Goal: Task Accomplishment & Management: Complete application form

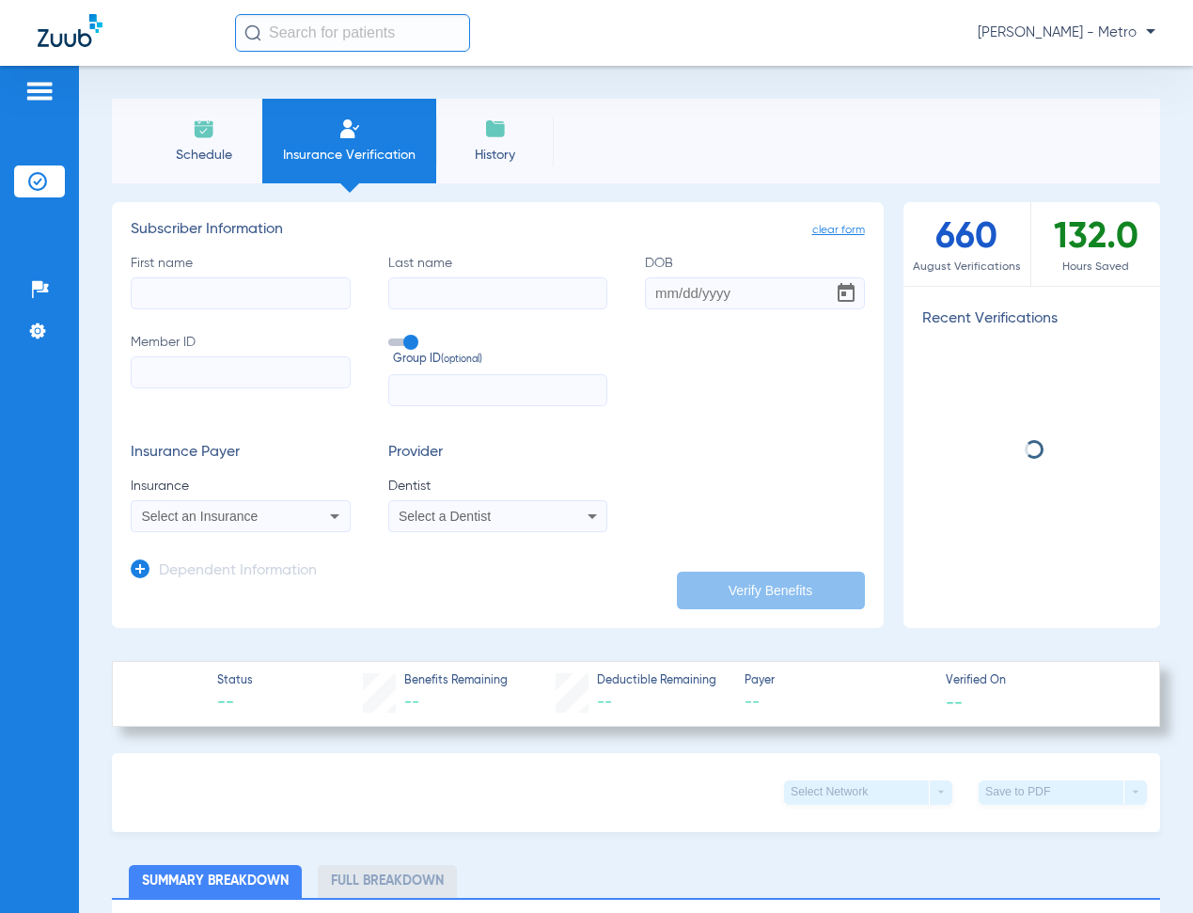
click at [312, 125] on li "Insurance Verification" at bounding box center [349, 141] width 174 height 85
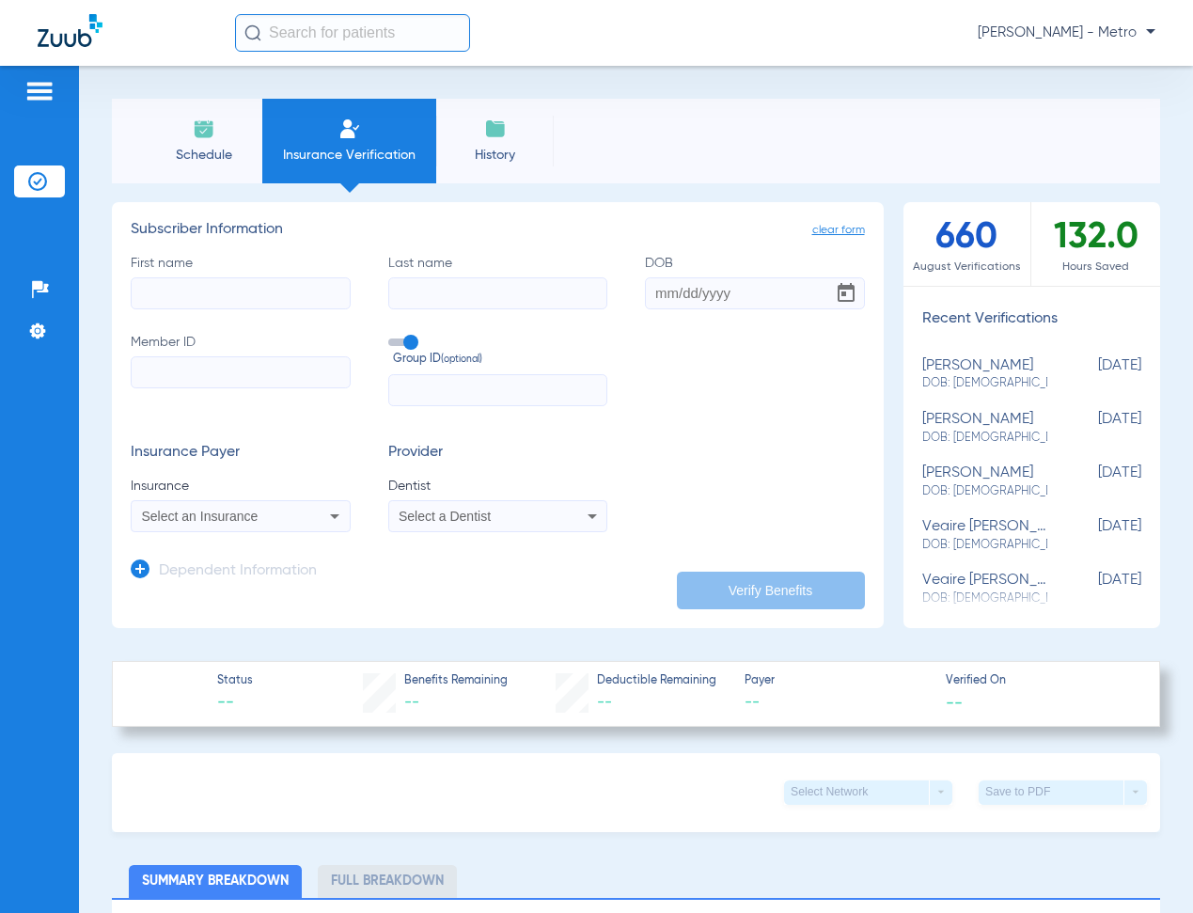
click at [276, 301] on input "First name" at bounding box center [241, 293] width 220 height 32
type input "[PERSON_NAME]"
type input "ALAFFA"
type input "[DATE]"
click at [229, 365] on input "Member ID" at bounding box center [241, 372] width 220 height 32
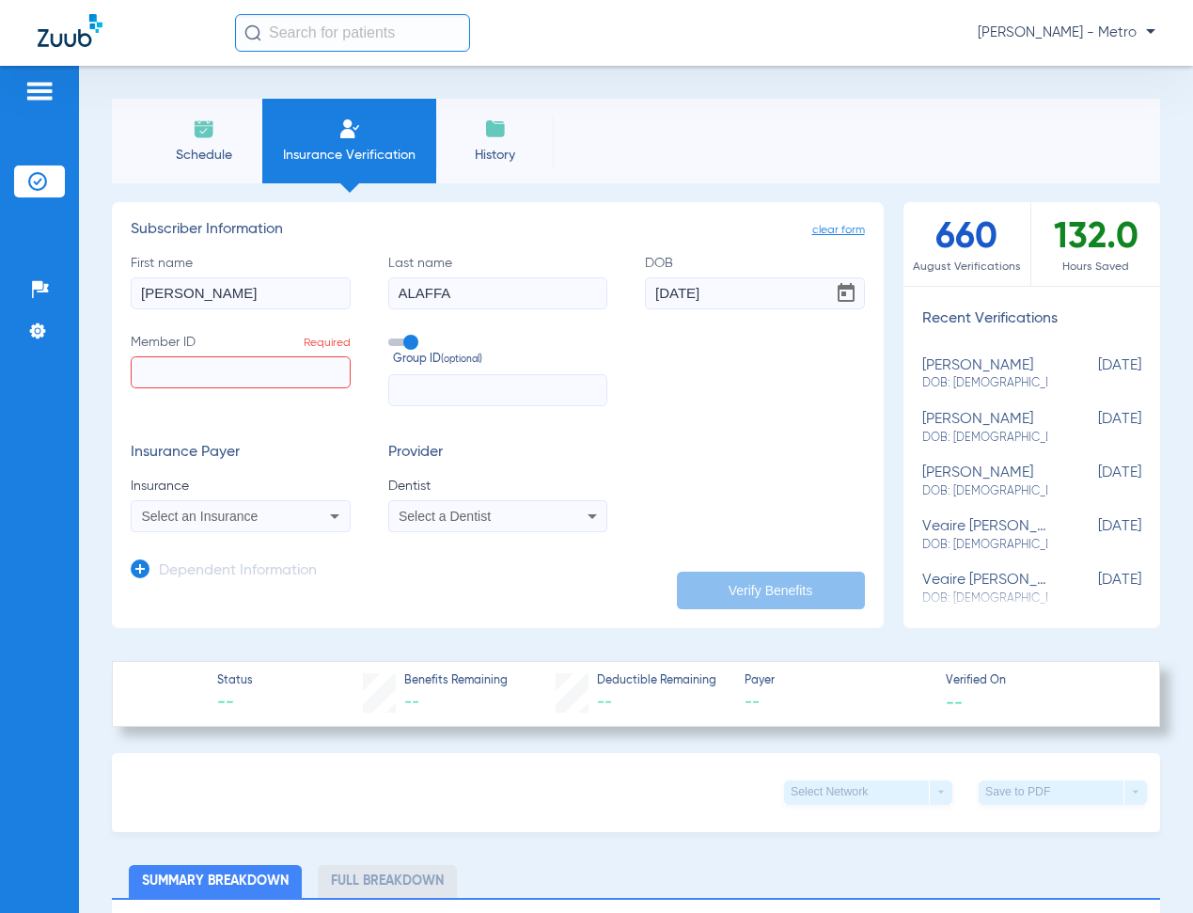
click at [256, 371] on input "Member ID Required" at bounding box center [241, 372] width 220 height 32
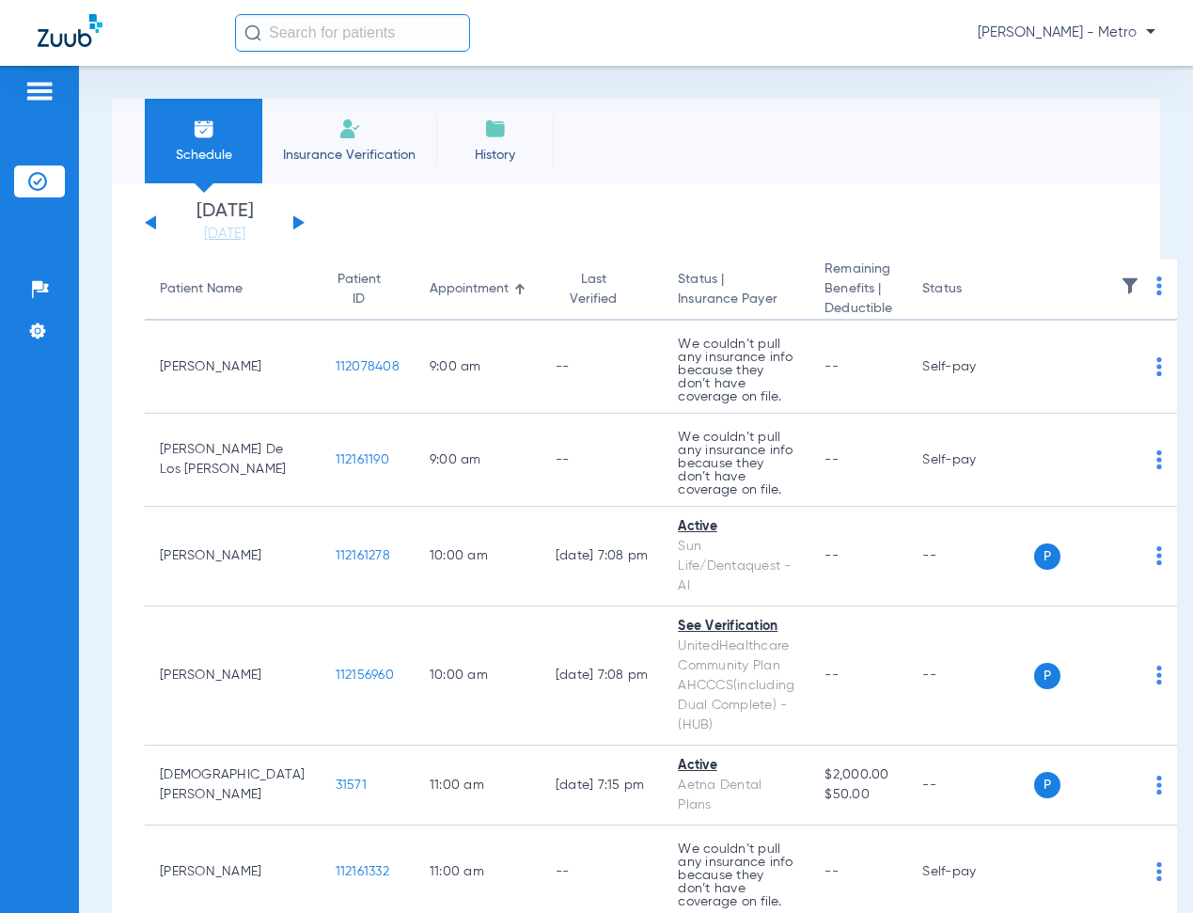
click at [352, 128] on img at bounding box center [349, 129] width 23 height 23
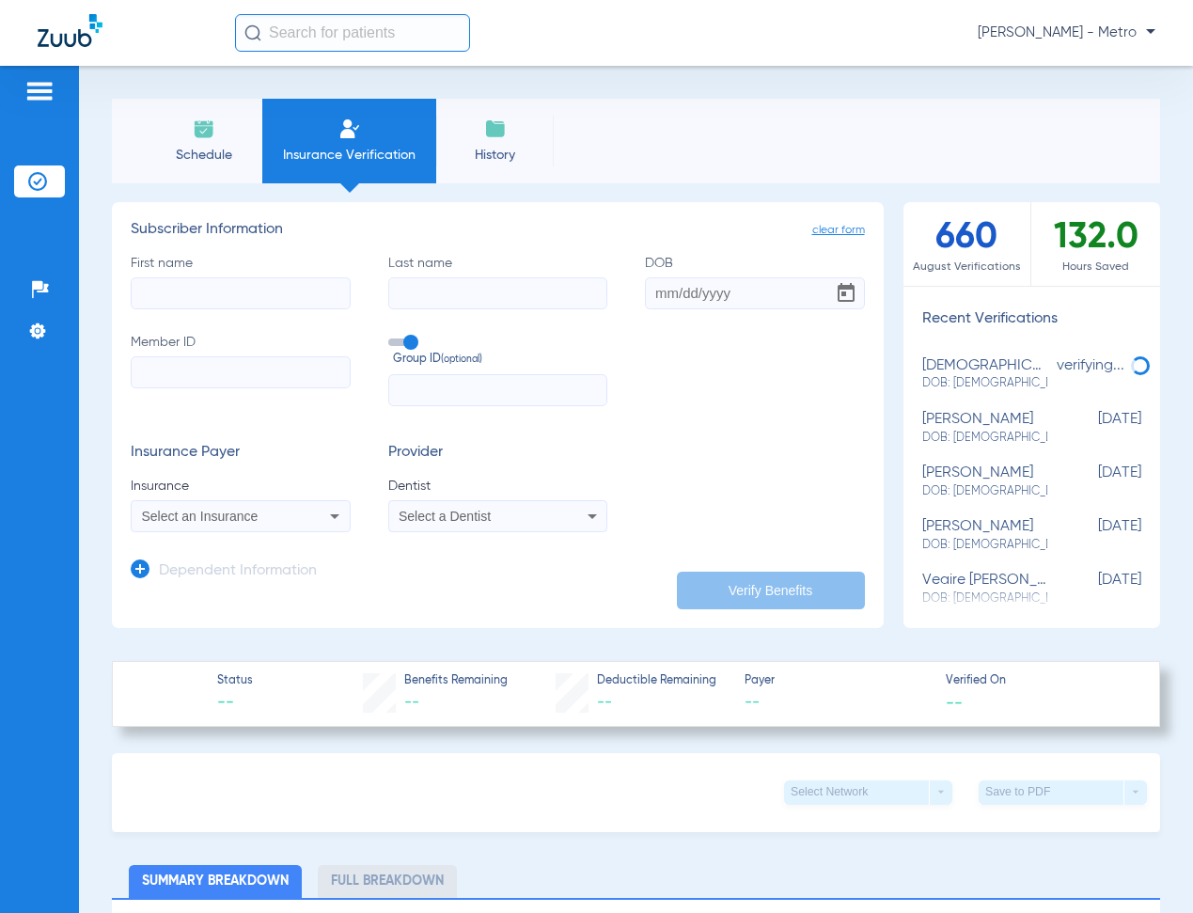
click at [188, 287] on input "First name" at bounding box center [241, 293] width 220 height 32
type input "[PERSON_NAME]"
type input "ALAFFA"
type input "[DATE]"
click at [200, 372] on input "Member ID" at bounding box center [241, 372] width 220 height 32
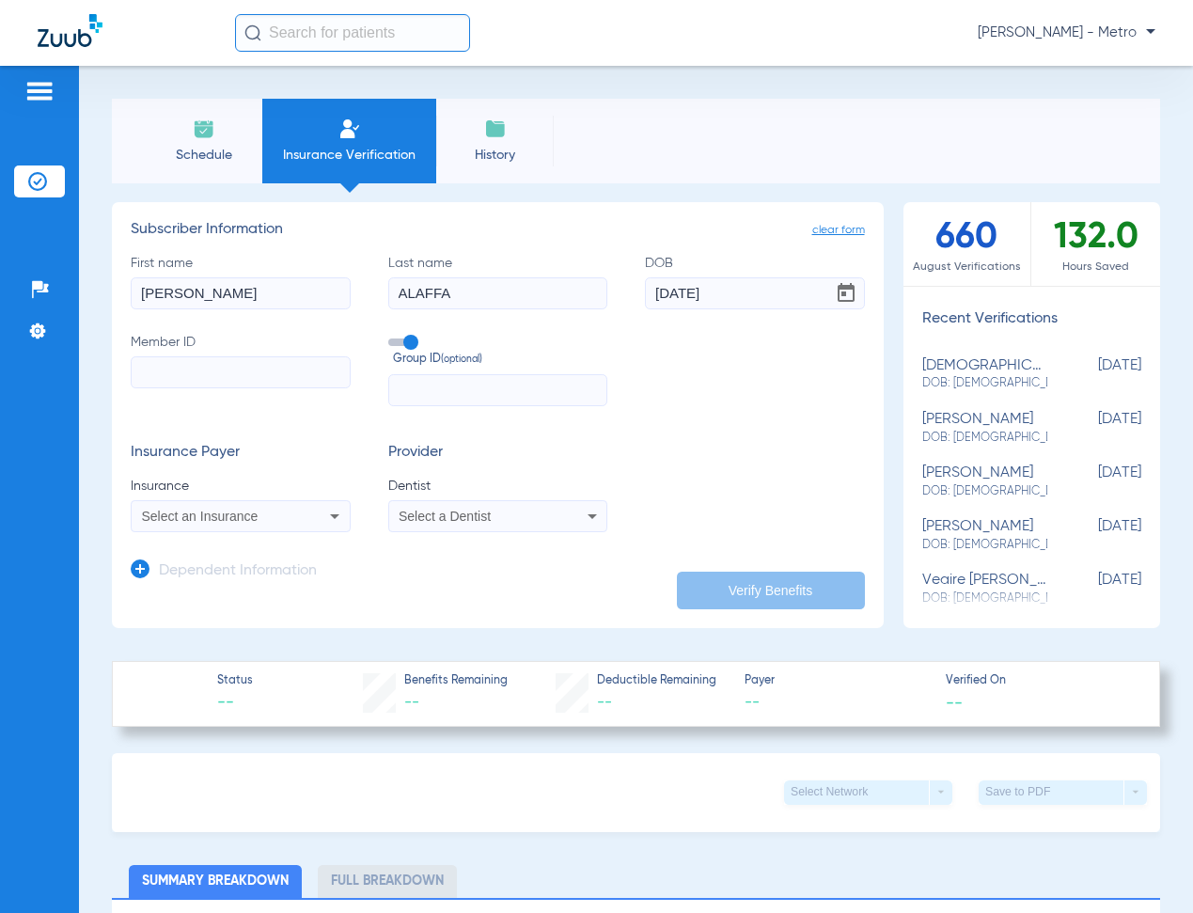
paste input "001728782"
type input "001728782"
click at [259, 526] on div "Select an Insurance" at bounding box center [241, 516] width 218 height 23
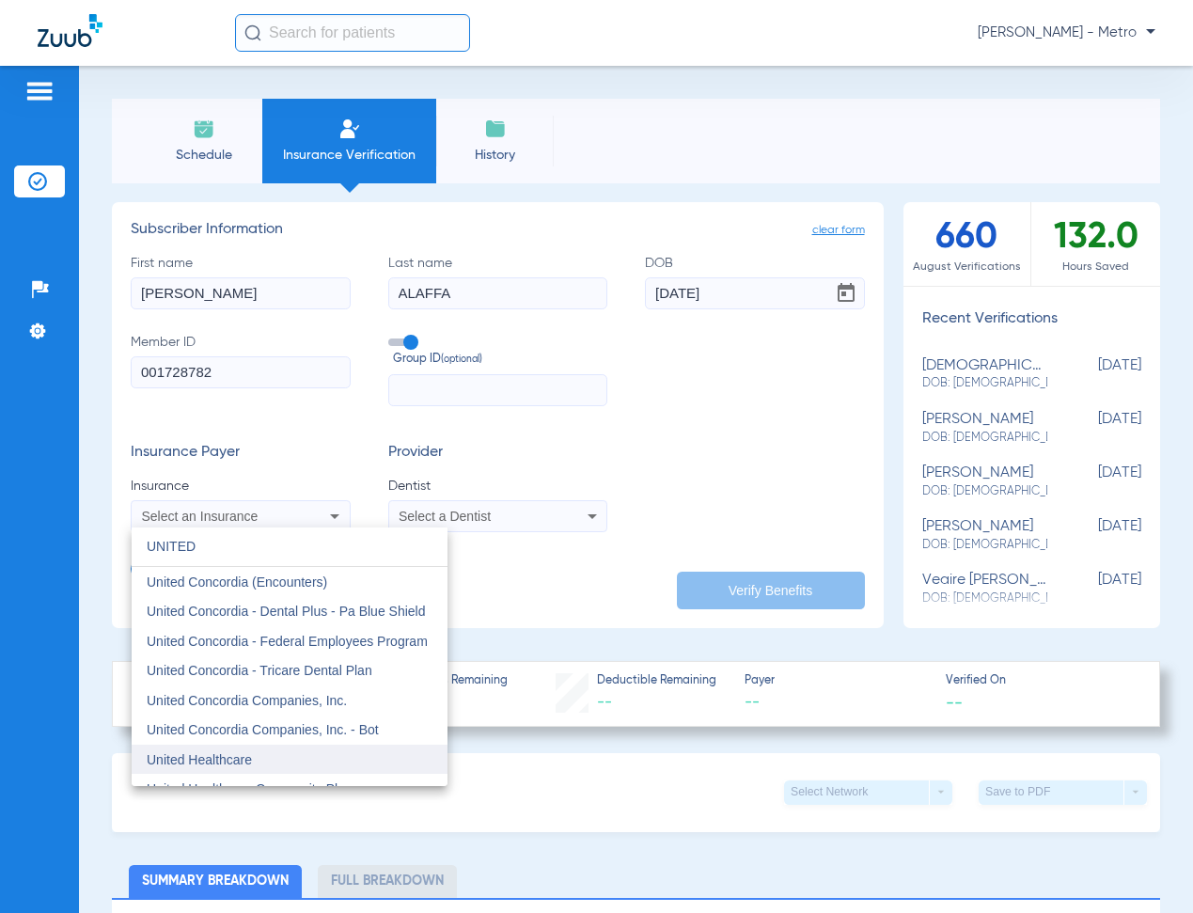
type input "UNITED"
click at [233, 763] on span "United Healthcare" at bounding box center [199, 759] width 105 height 15
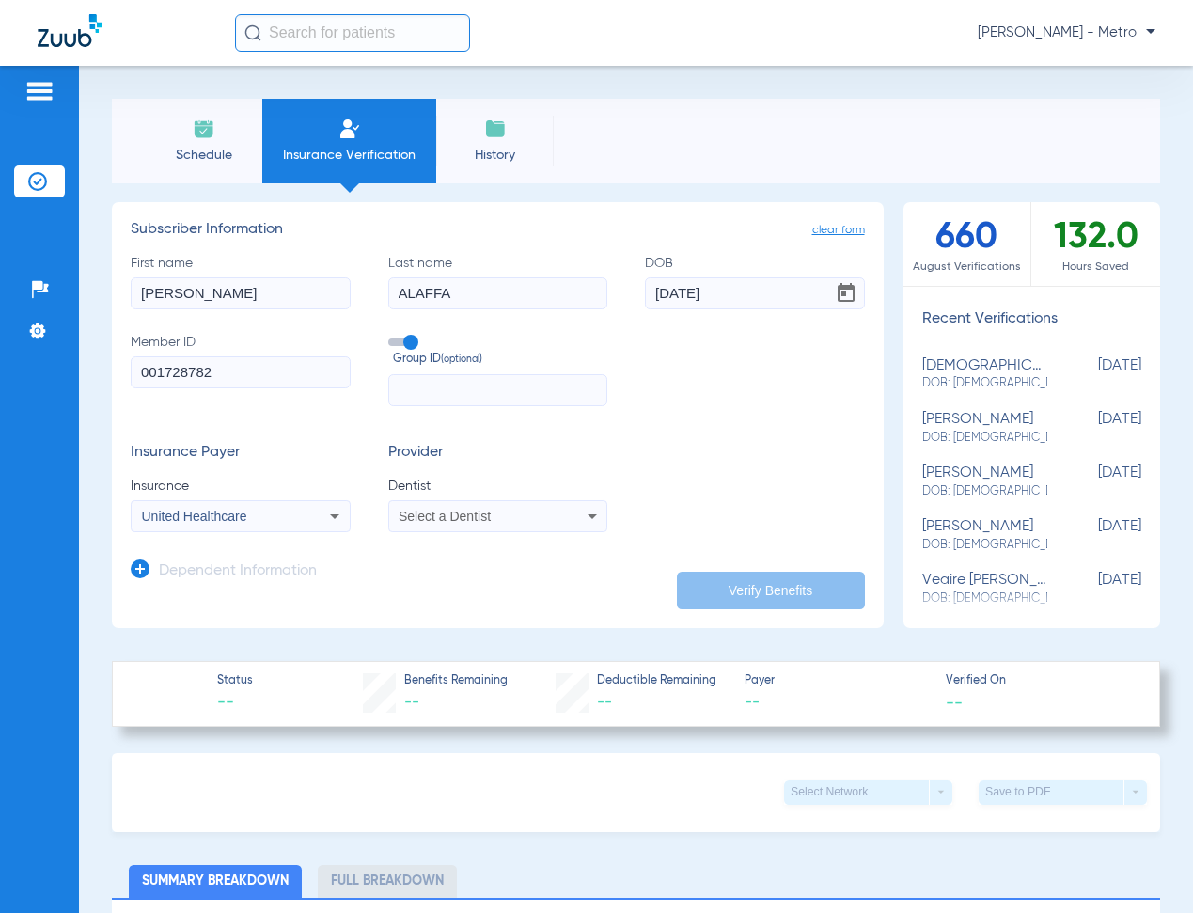
click at [478, 520] on span "Select a Dentist" at bounding box center [445, 516] width 92 height 15
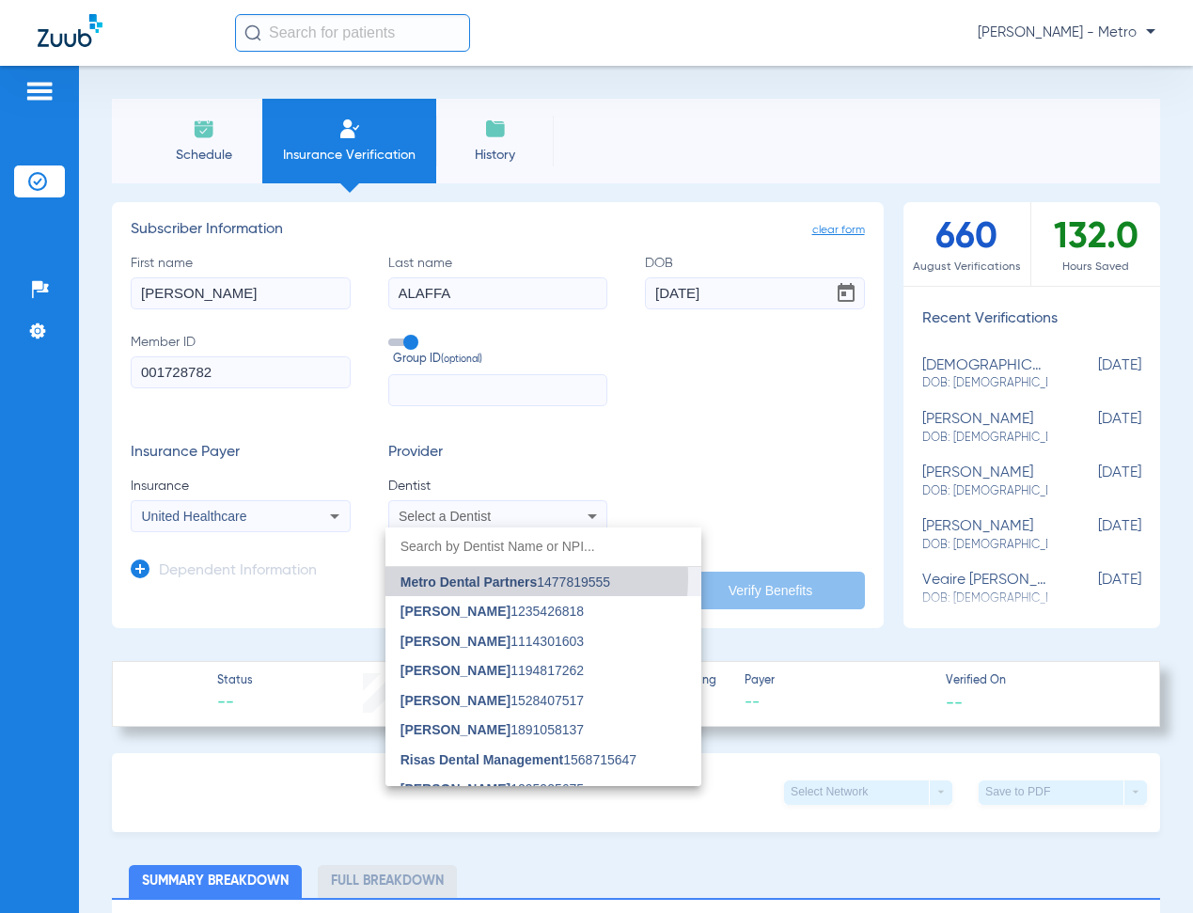
click at [489, 577] on span "Metro Dental Partners" at bounding box center [469, 581] width 136 height 15
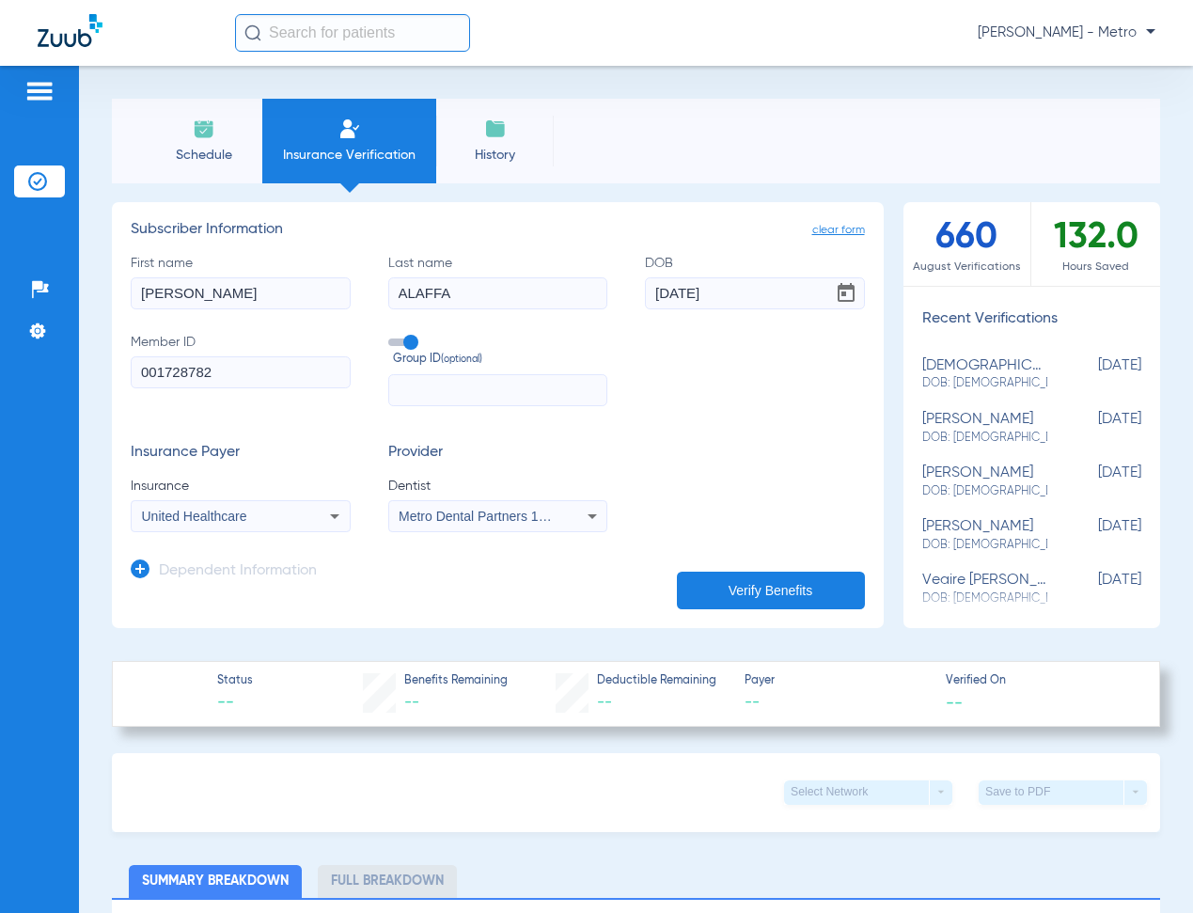
click at [719, 581] on button "Verify Benefits" at bounding box center [771, 591] width 188 height 38
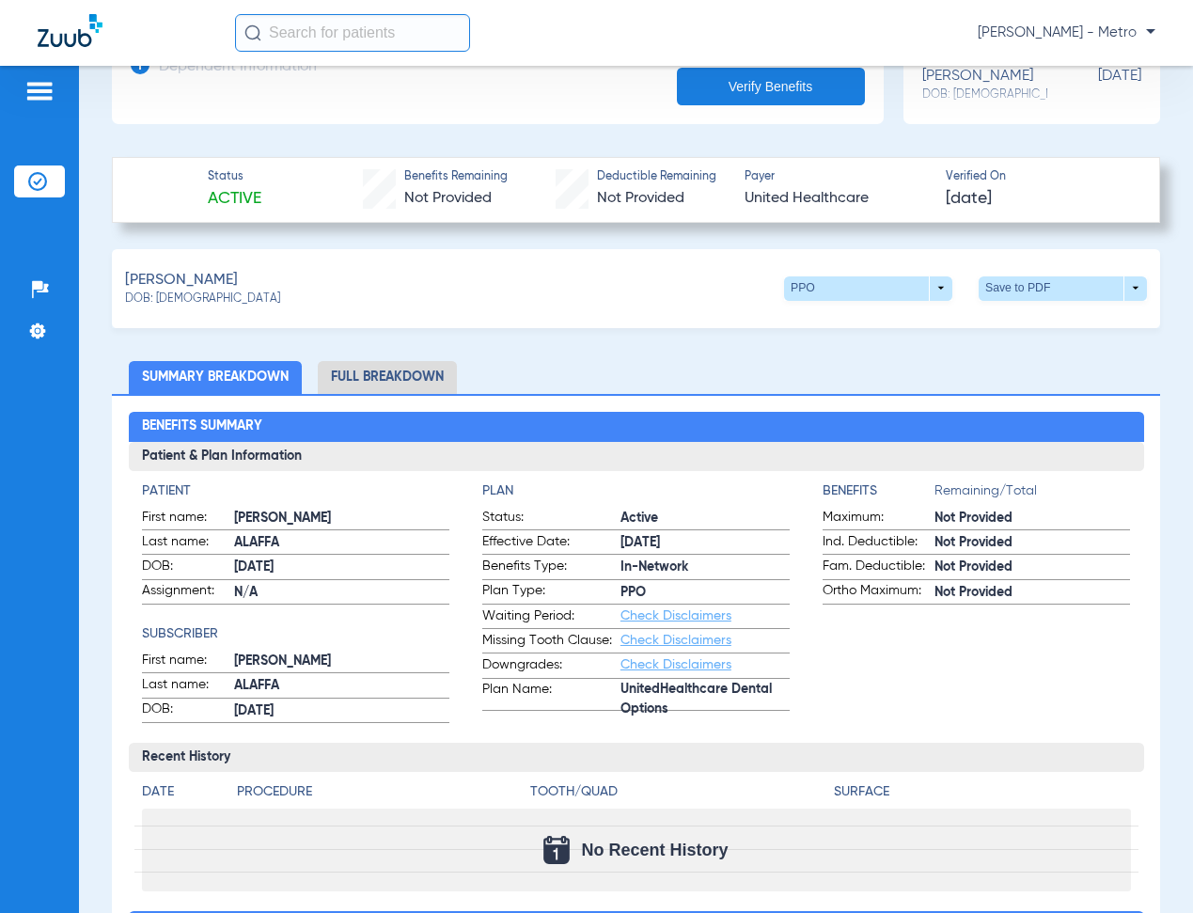
scroll to position [470, 0]
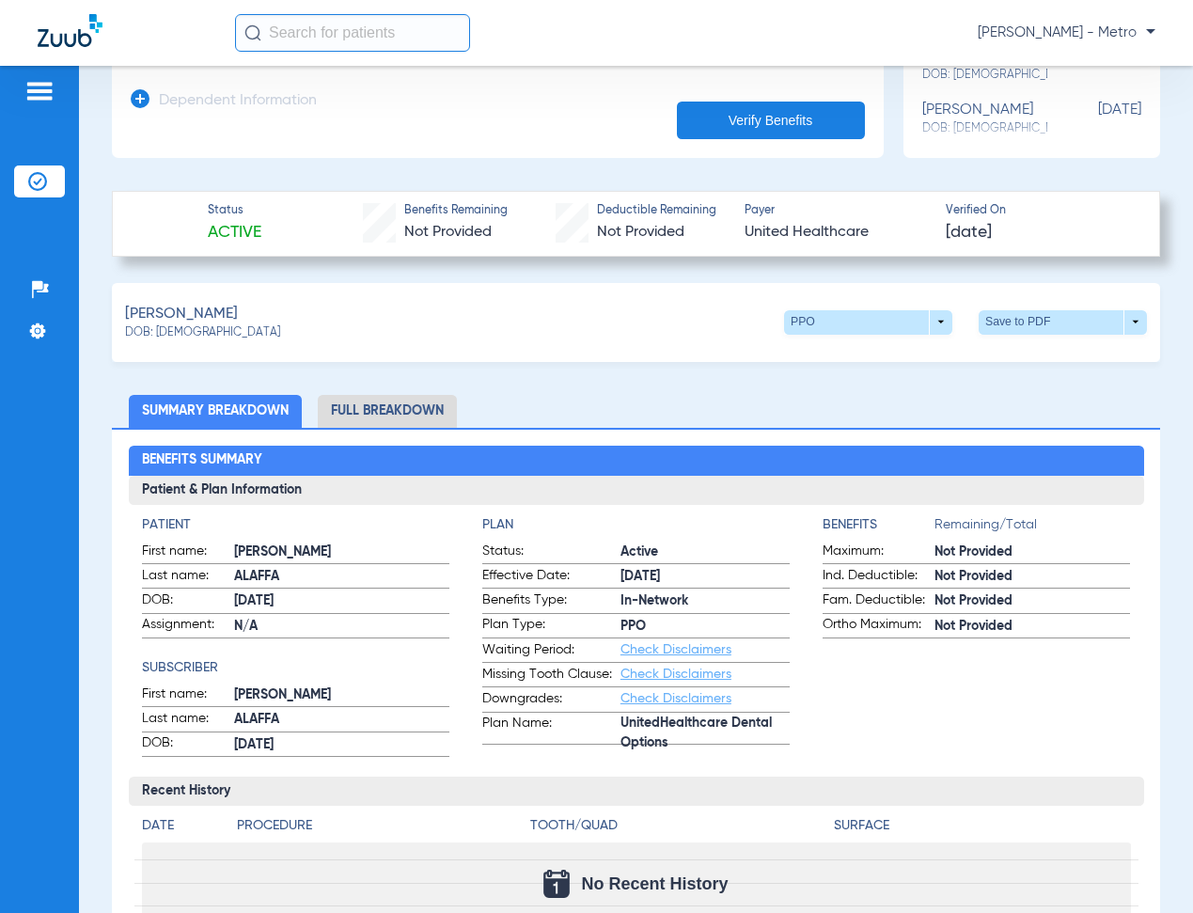
click at [408, 413] on li "Full Breakdown" at bounding box center [387, 411] width 139 height 33
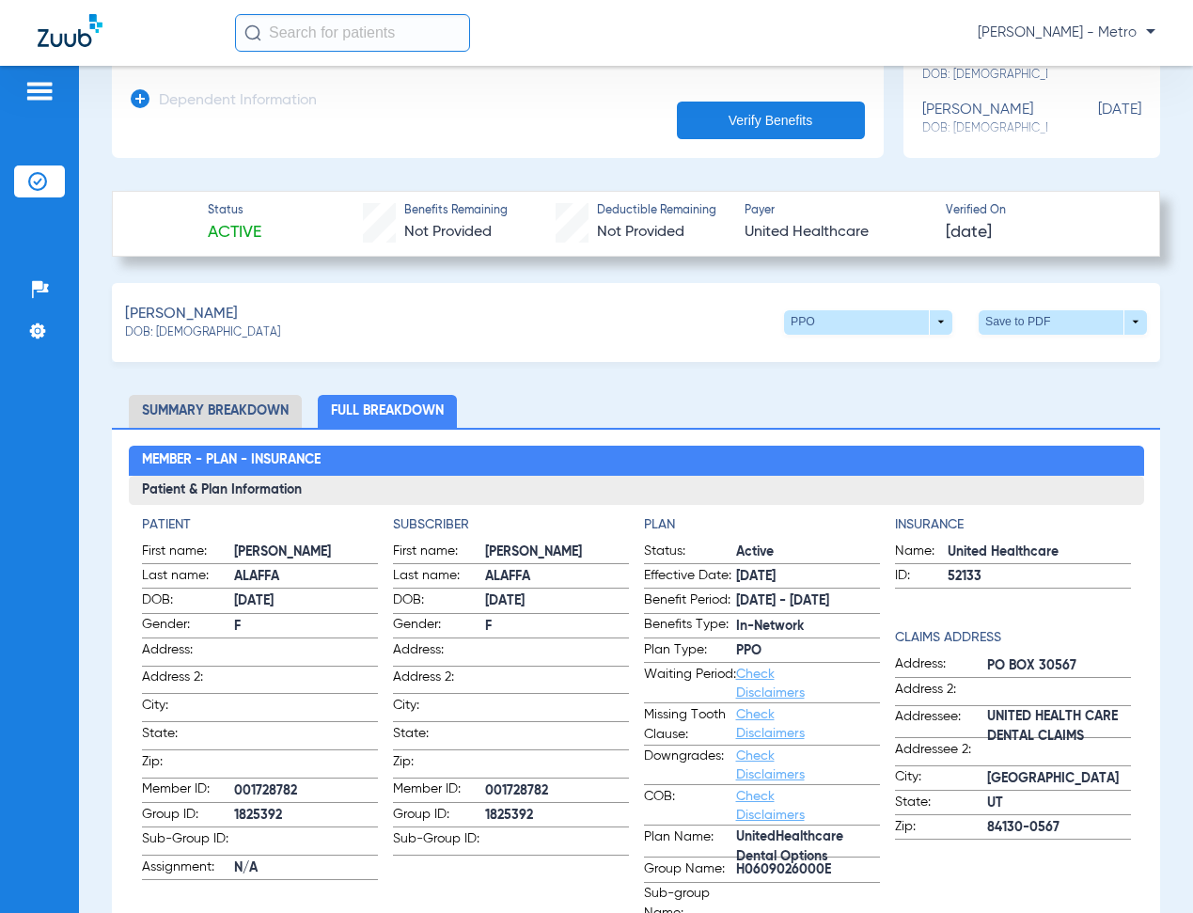
click at [1042, 320] on span at bounding box center [1063, 322] width 45 height 45
click at [912, 351] on span "Save to PDF" at bounding box center [908, 357] width 74 height 13
